Goal: Information Seeking & Learning: Learn about a topic

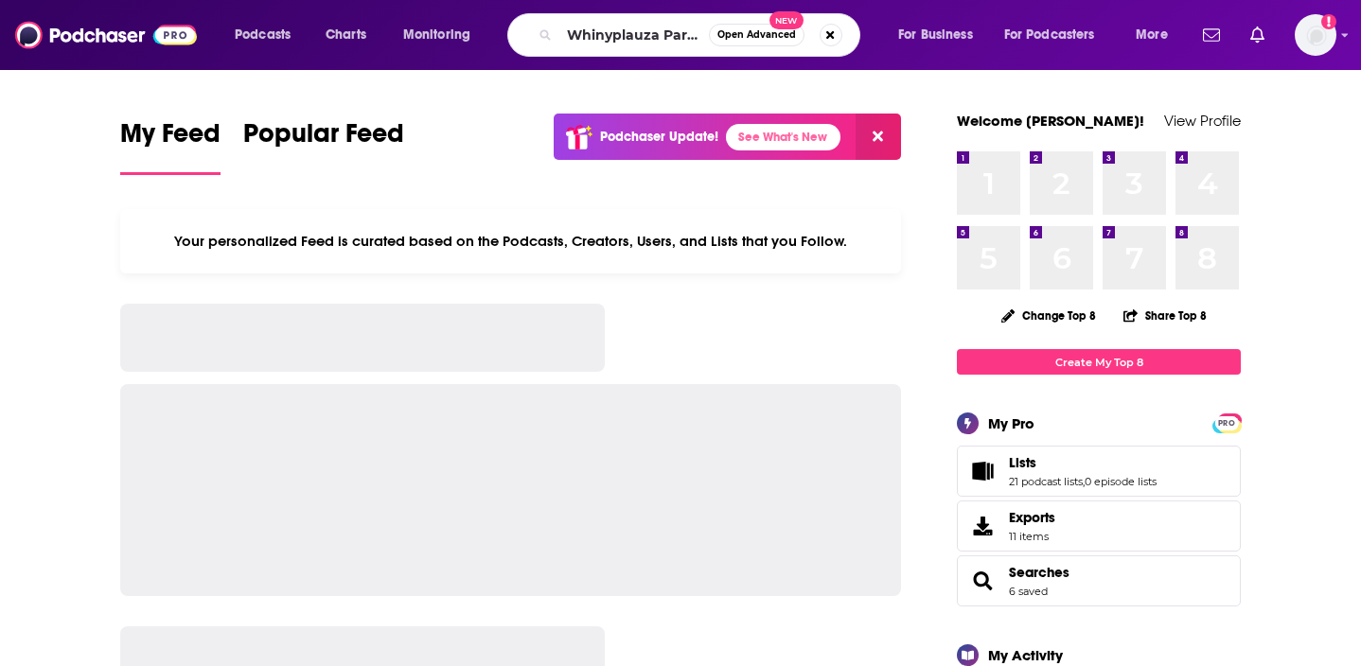
scroll to position [0, 91]
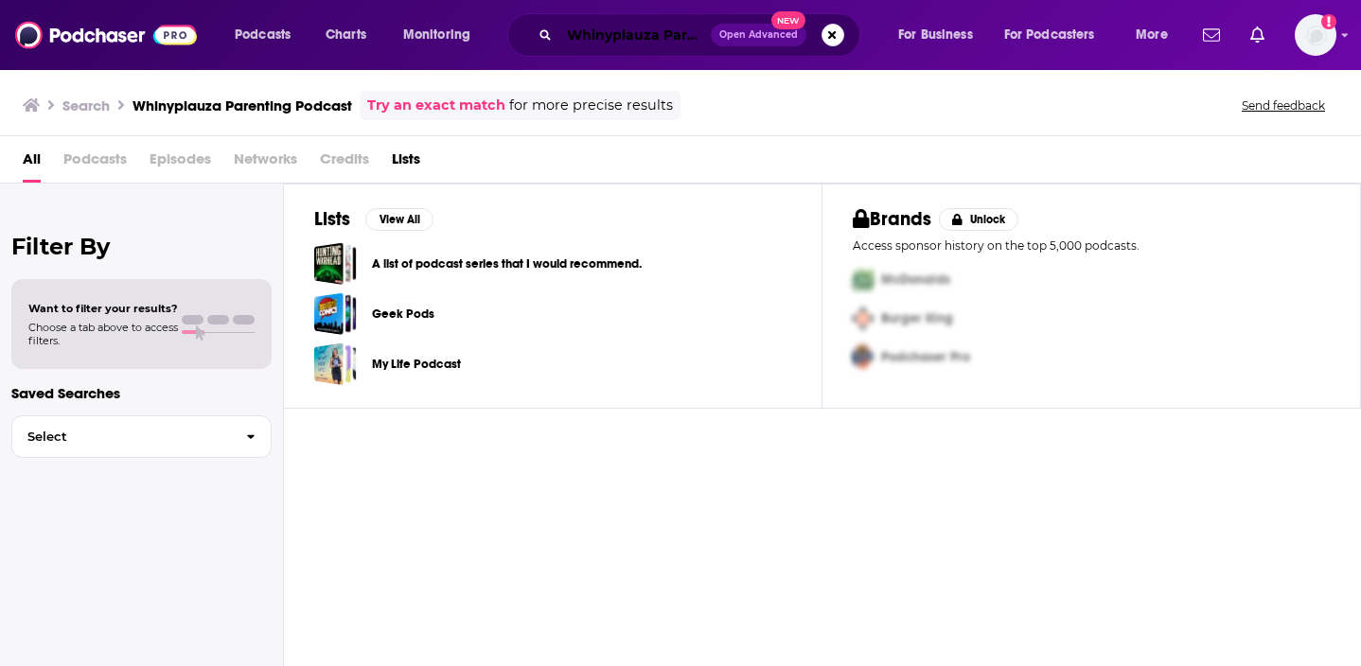
click at [666, 39] on input "Whinyplauza Parenting Podcast" at bounding box center [634, 35] width 151 height 30
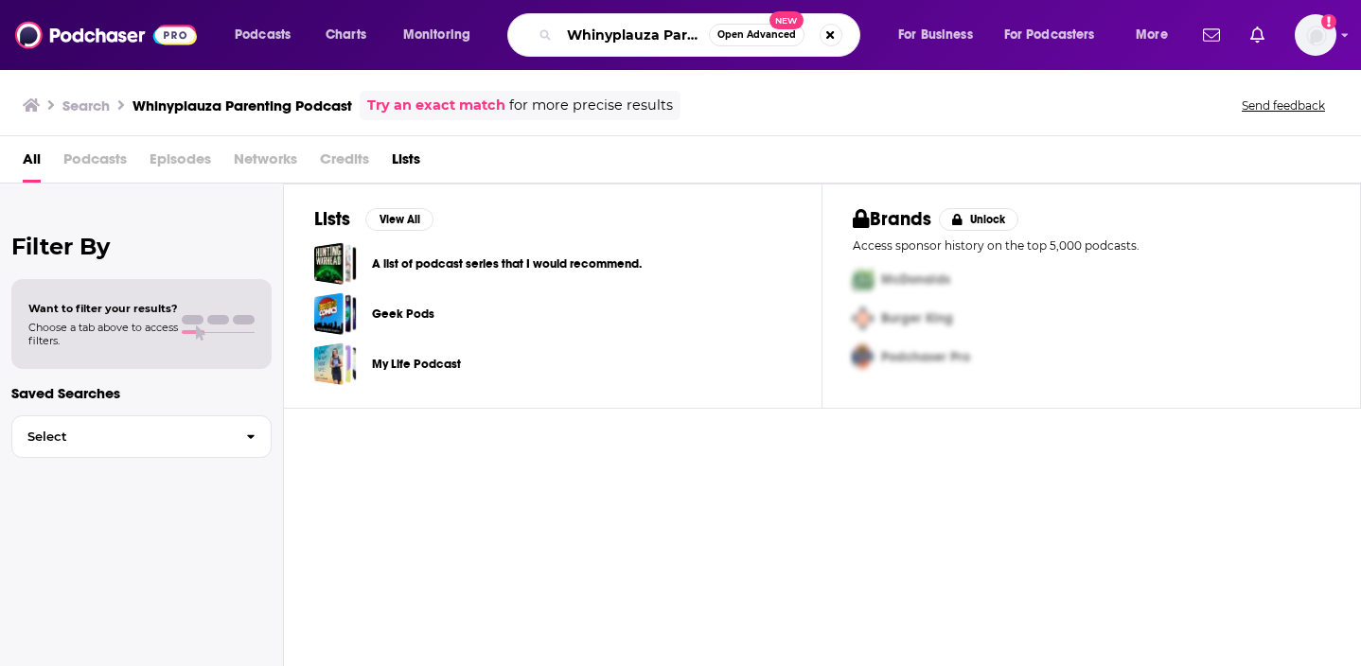
scroll to position [0, 91]
drag, startPoint x: 663, startPoint y: 37, endPoint x: 1070, endPoint y: 63, distance: 406.9
click at [1070, 72] on div "Podcasts Charts Monitoring Whinyplauza Parenting Podcast Open Advanced New For …" at bounding box center [680, 333] width 1361 height 666
type input "Whinyplauza"
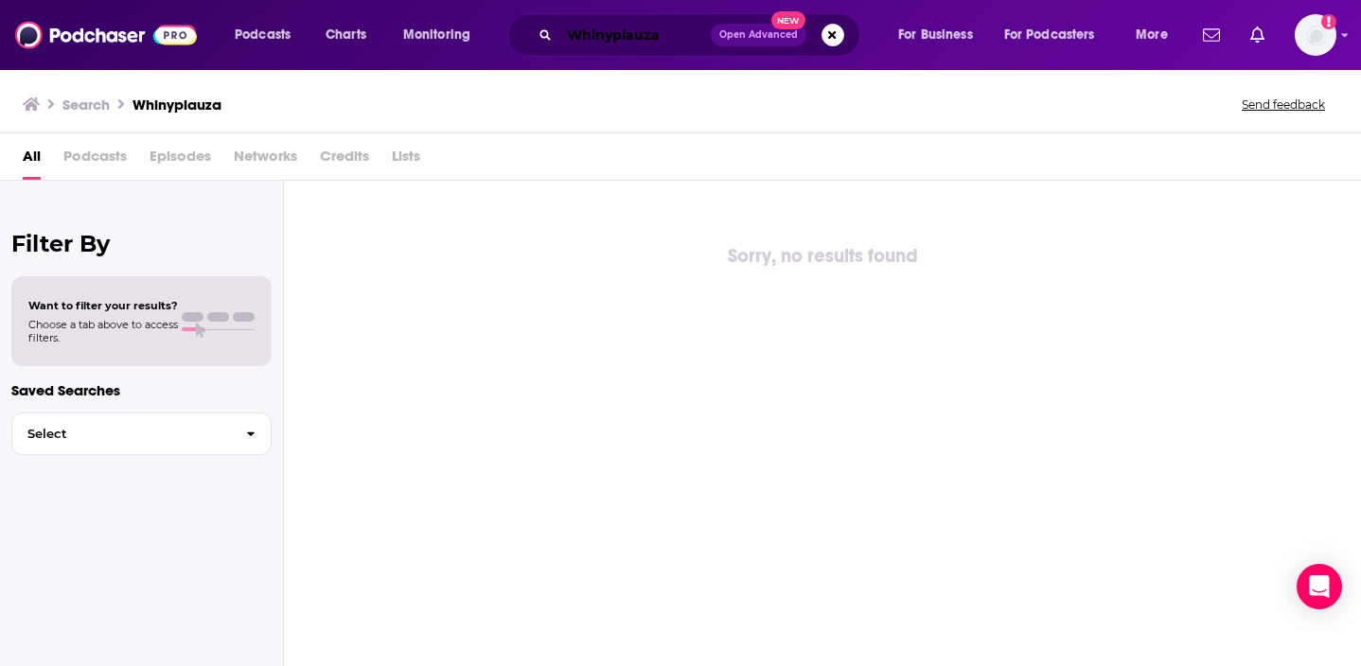
click at [627, 34] on input "Whinyplauza" at bounding box center [634, 35] width 151 height 30
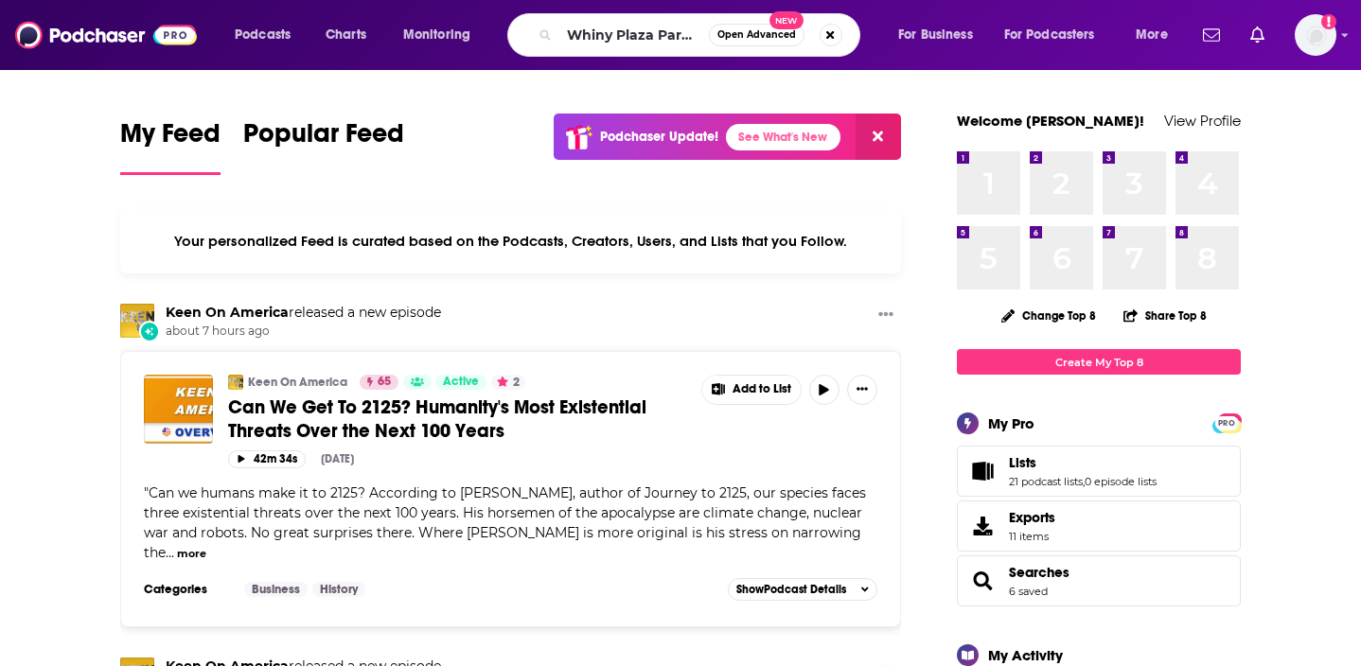
click at [642, 42] on input "Whiny Plaza Parenting Podcast" at bounding box center [634, 35] width 150 height 30
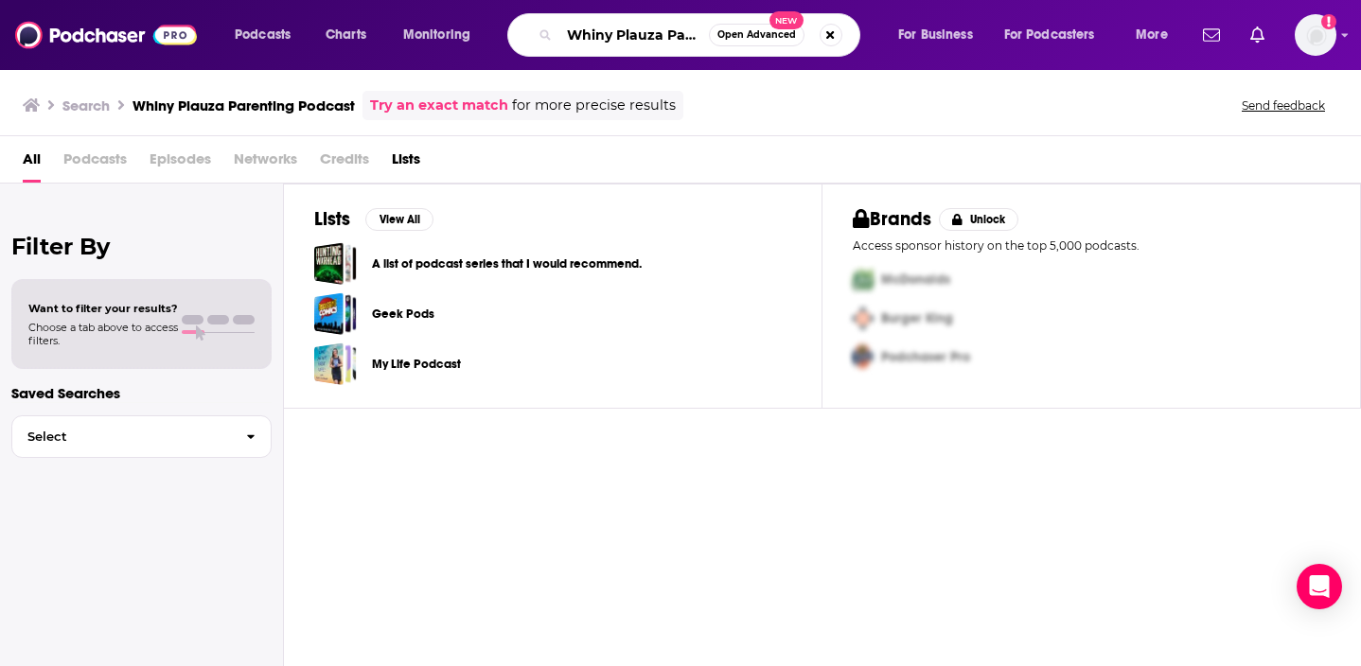
click at [666, 27] on input "Whiny Plauza Parenting Podcast" at bounding box center [634, 35] width 150 height 30
drag, startPoint x: 663, startPoint y: 32, endPoint x: 964, endPoint y: 41, distance: 301.1
click at [964, 41] on div "Podcasts Charts Monitoring Whiny Plauza Parenting Podcast Open Advanced New For…" at bounding box center [703, 35] width 964 height 44
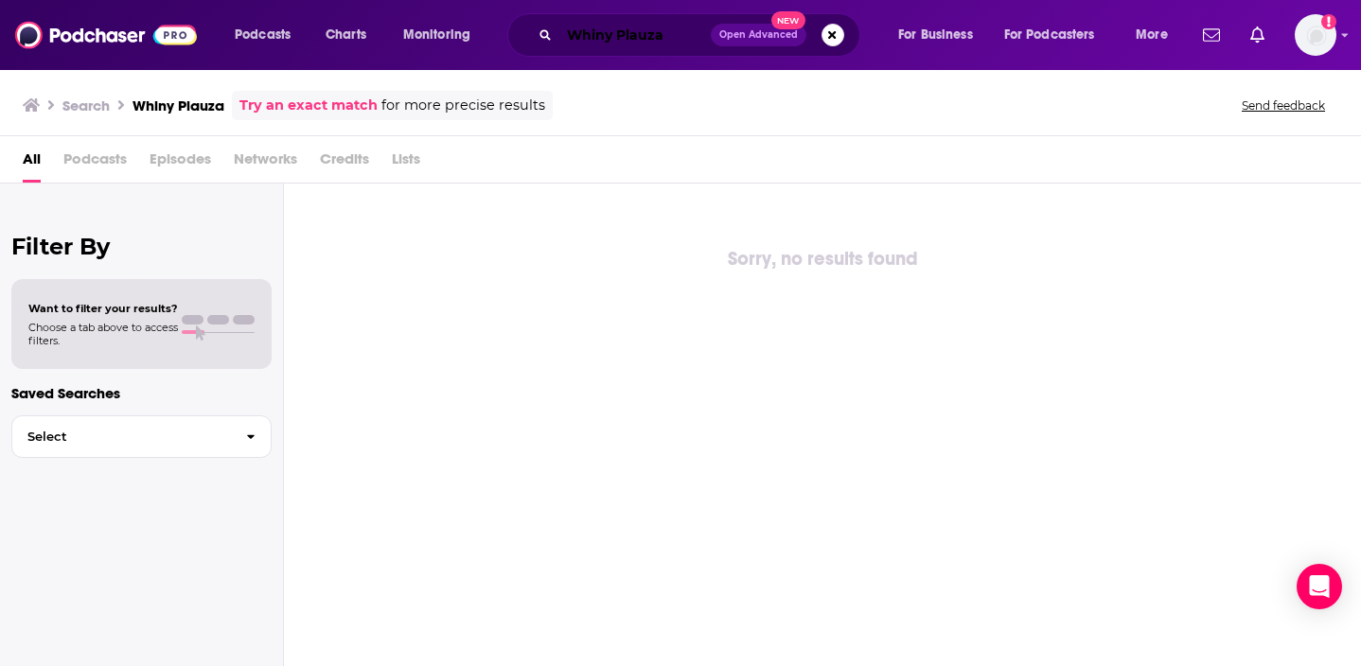
click at [601, 27] on input "Whiny Plauza" at bounding box center [634, 35] width 151 height 30
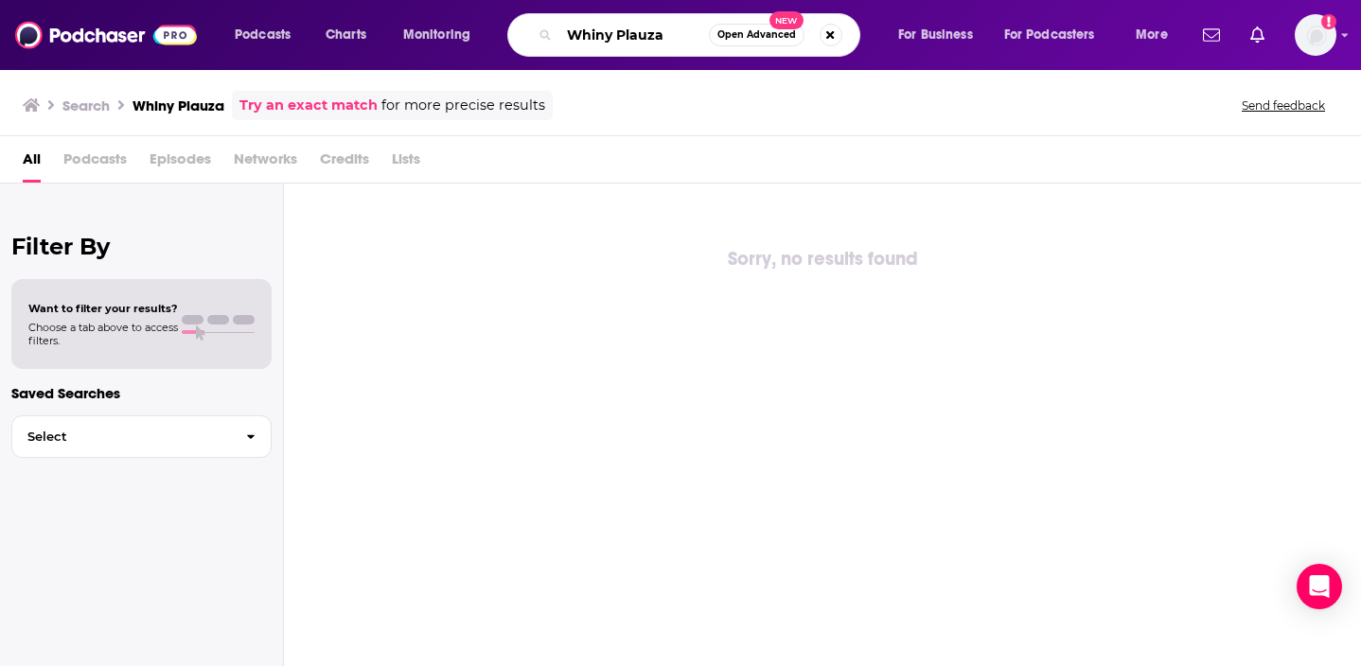
click at [601, 27] on input "Whiny Plauza" at bounding box center [634, 35] width 150 height 30
paste input "The Whinypaluza Podcast"
type input "The Whinypaluza Podcast"
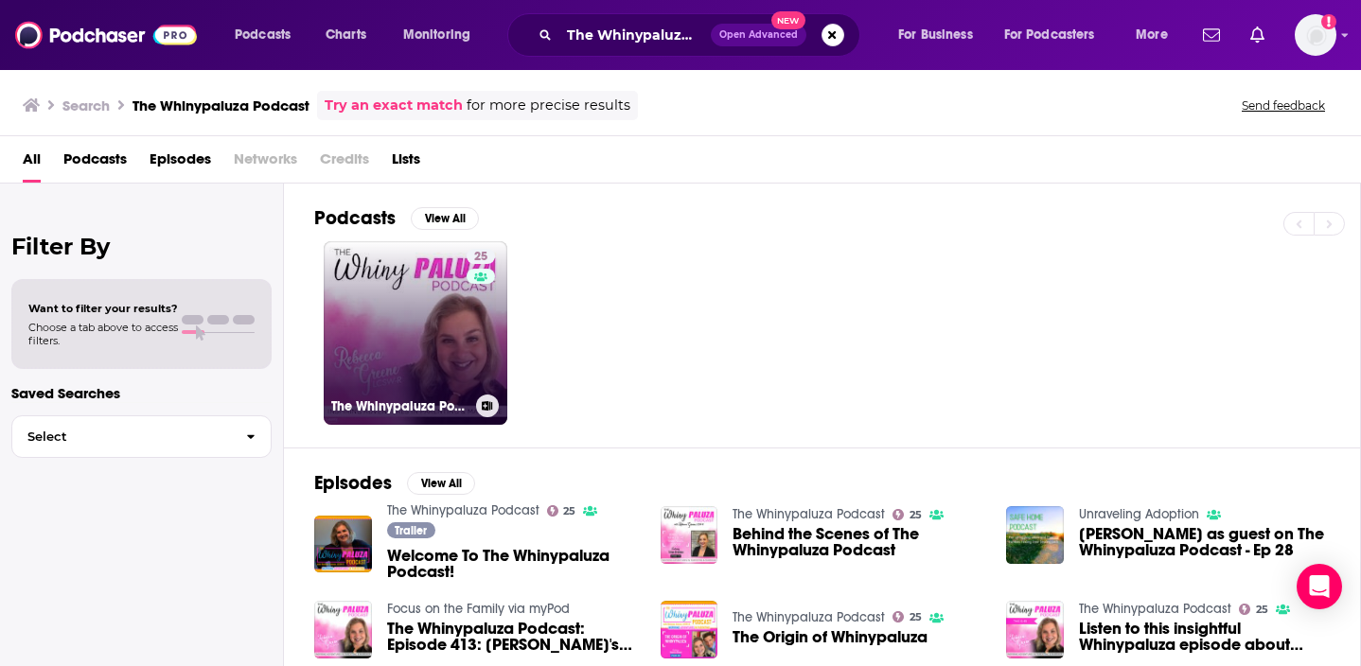
click at [384, 351] on link "25 The Whinypaluza Podcast" at bounding box center [416, 333] width 184 height 184
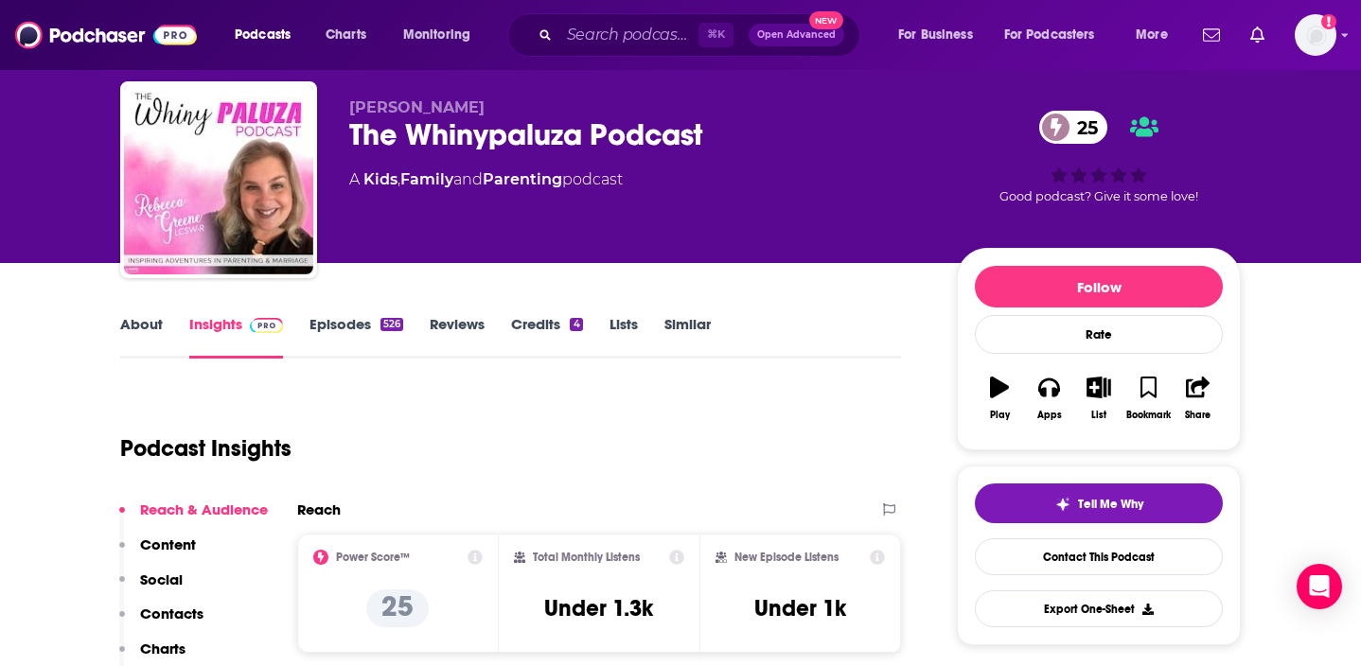
scroll to position [44, 0]
